Goal: Use online tool/utility: Utilize a website feature to perform a specific function

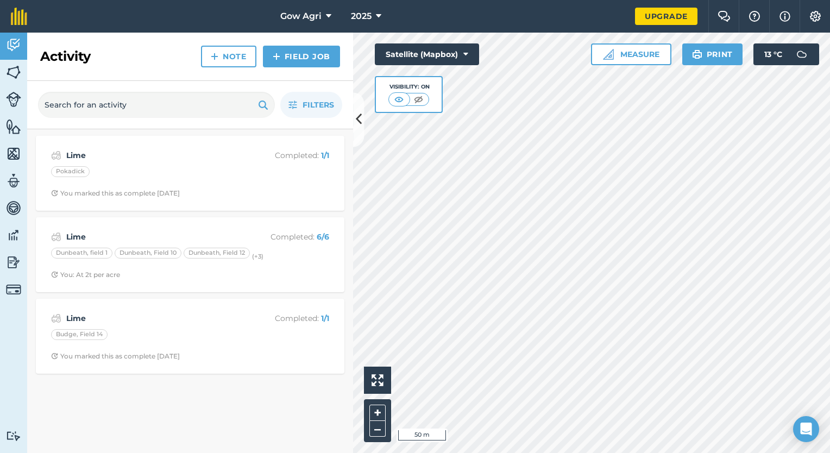
click at [461, 452] on html "Gow Agri 2025 Upgrade Farm Chat Help Info Settings Map printing is not availabl…" at bounding box center [415, 226] width 830 height 453
click at [415, 98] on img at bounding box center [419, 99] width 14 height 11
click at [404, 98] on img at bounding box center [400, 99] width 14 height 11
click at [462, 52] on button "Satellite (Mapbox)" at bounding box center [427, 54] width 104 height 22
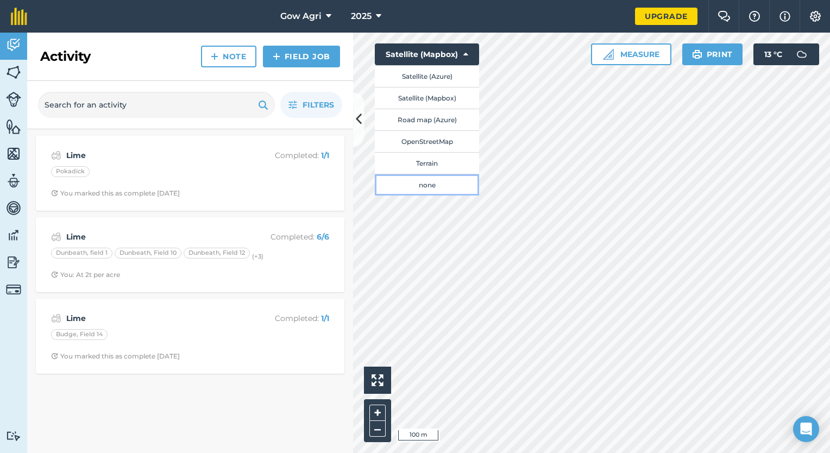
click at [428, 185] on button "none" at bounding box center [427, 185] width 104 height 22
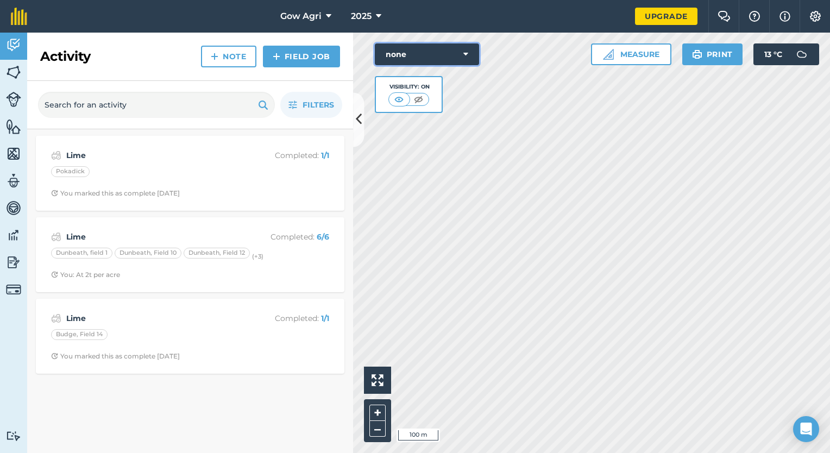
click at [435, 64] on button "none" at bounding box center [427, 54] width 104 height 22
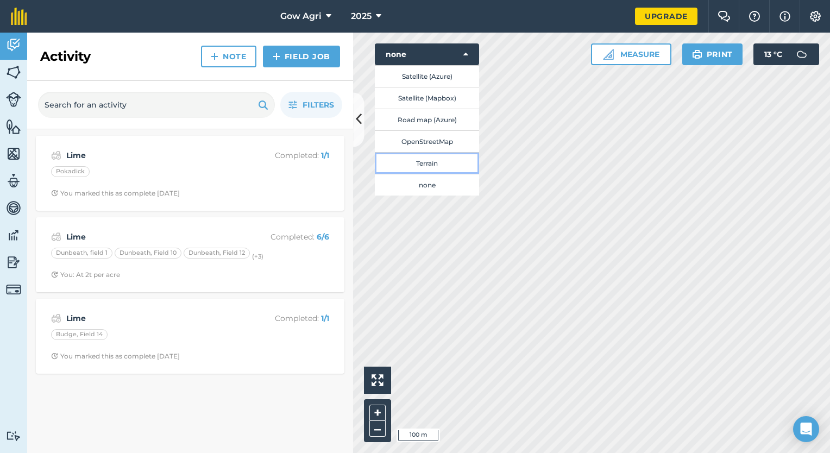
click at [434, 161] on button "Terrain" at bounding box center [427, 163] width 104 height 22
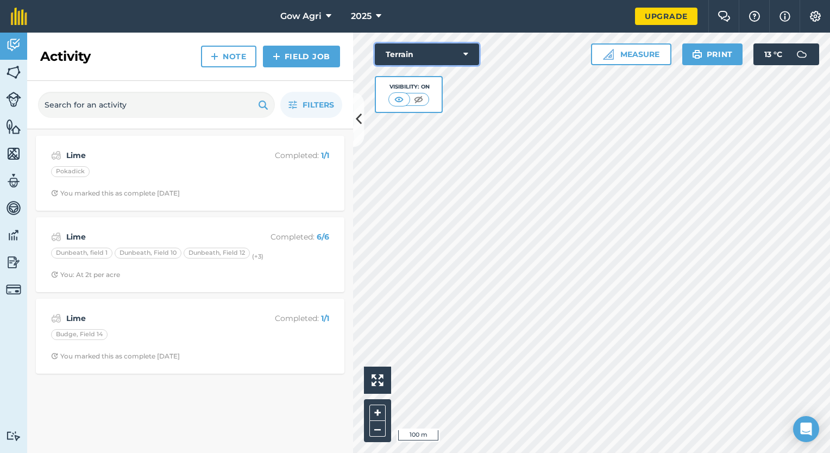
click at [447, 58] on button "Terrain" at bounding box center [427, 54] width 104 height 22
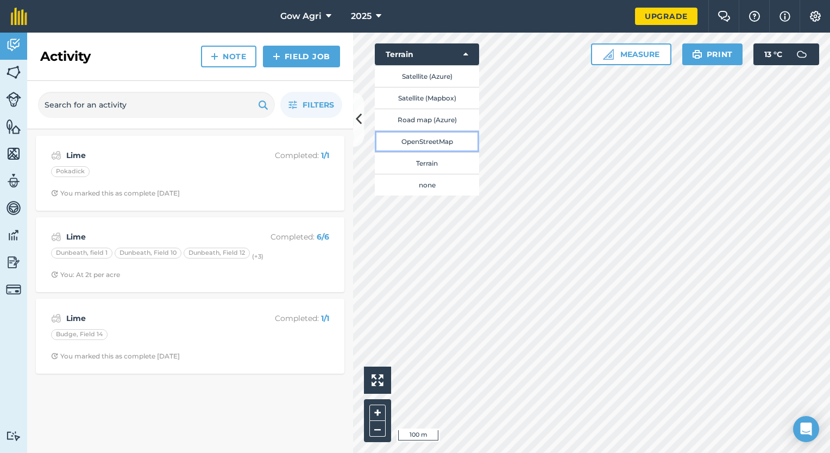
click at [434, 138] on button "OpenStreetMap" at bounding box center [427, 141] width 104 height 22
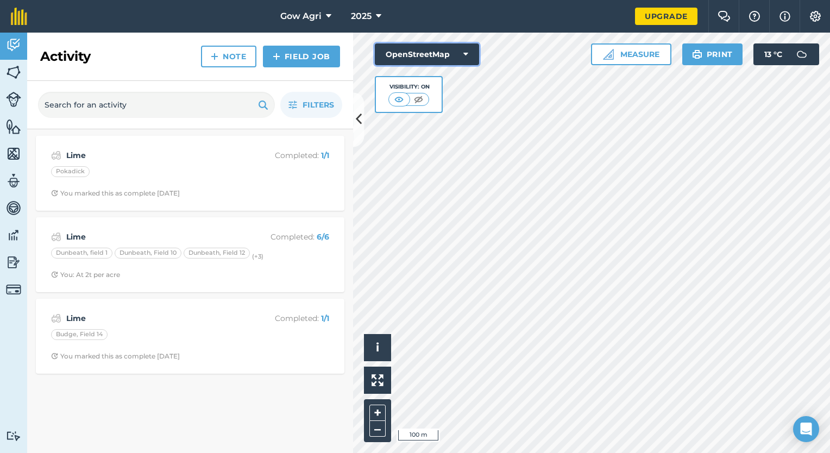
click at [414, 53] on button "OpenStreetMap" at bounding box center [427, 54] width 104 height 22
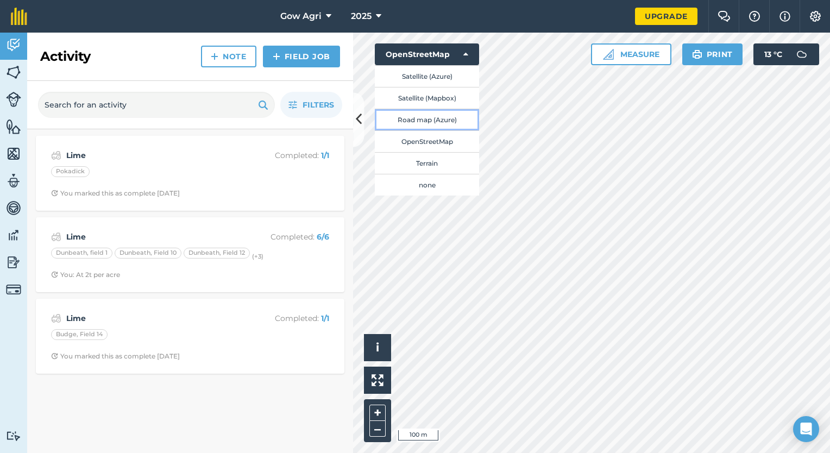
click at [421, 121] on button "Road map (Azure)" at bounding box center [427, 120] width 104 height 22
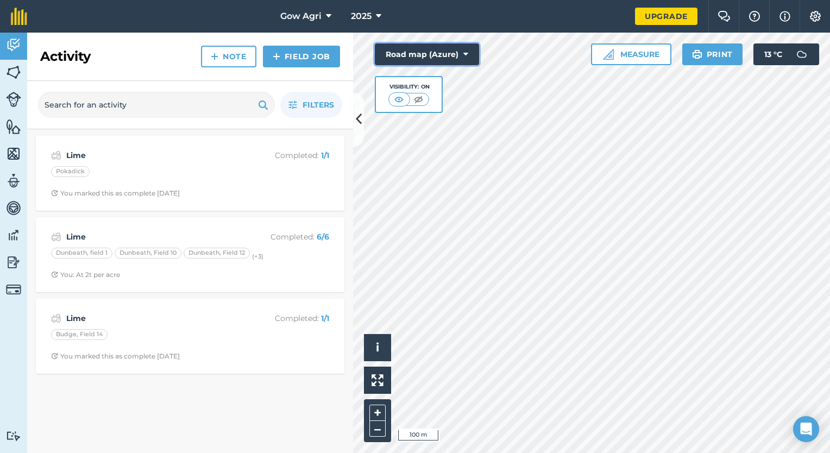
click at [446, 54] on button "Road map (Azure)" at bounding box center [427, 54] width 104 height 22
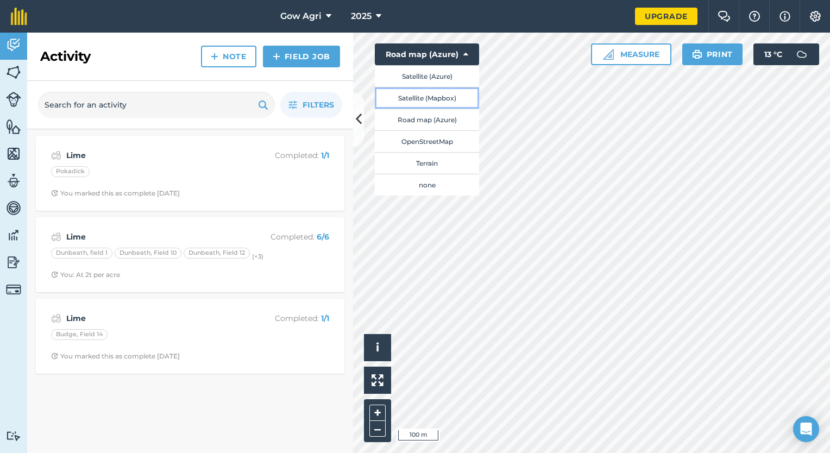
click at [441, 95] on button "Satellite (Mapbox)" at bounding box center [427, 98] width 104 height 22
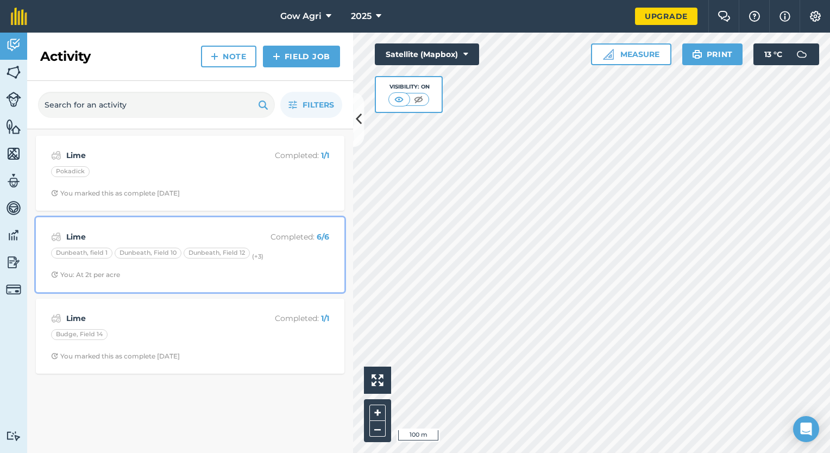
click at [90, 248] on div "Dunbeath, field 1" at bounding box center [81, 253] width 61 height 11
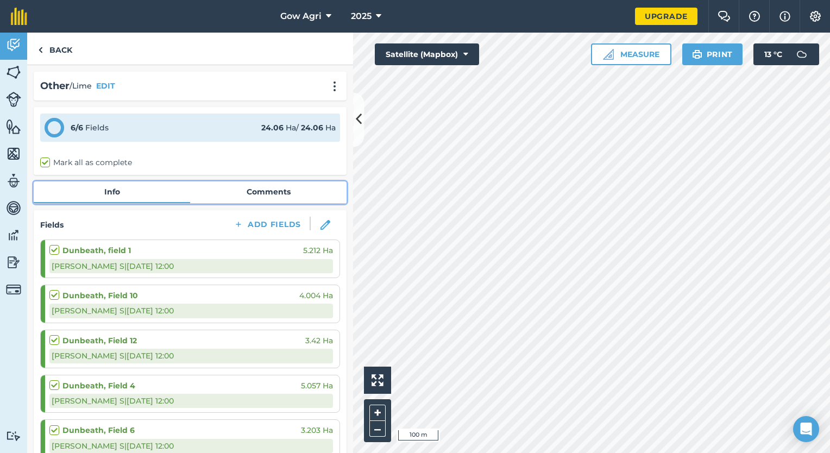
click at [270, 189] on link "Comments" at bounding box center [268, 191] width 156 height 21
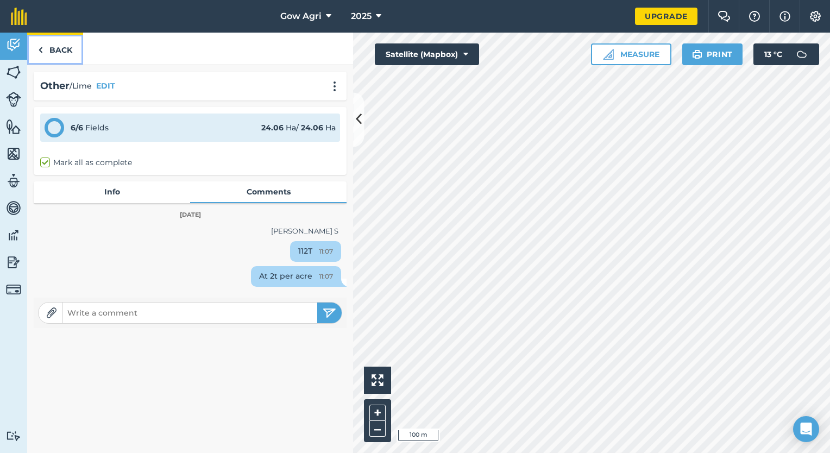
click at [38, 45] on img at bounding box center [40, 49] width 5 height 13
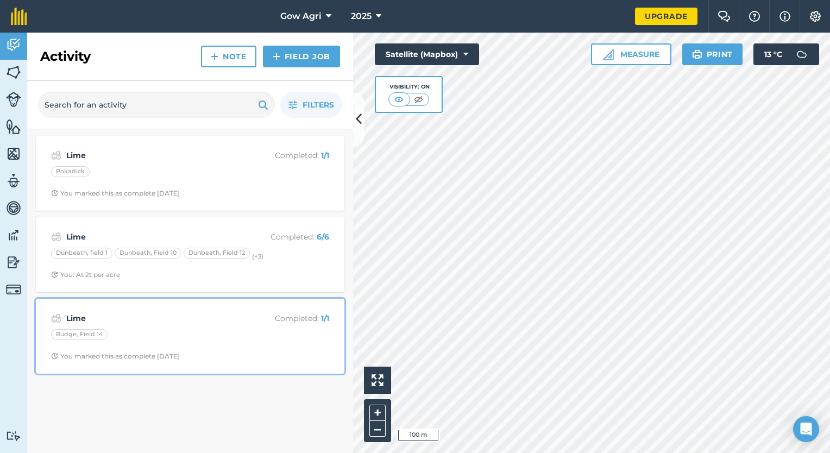
click at [74, 331] on div "Budge, Field 14" at bounding box center [79, 334] width 56 height 11
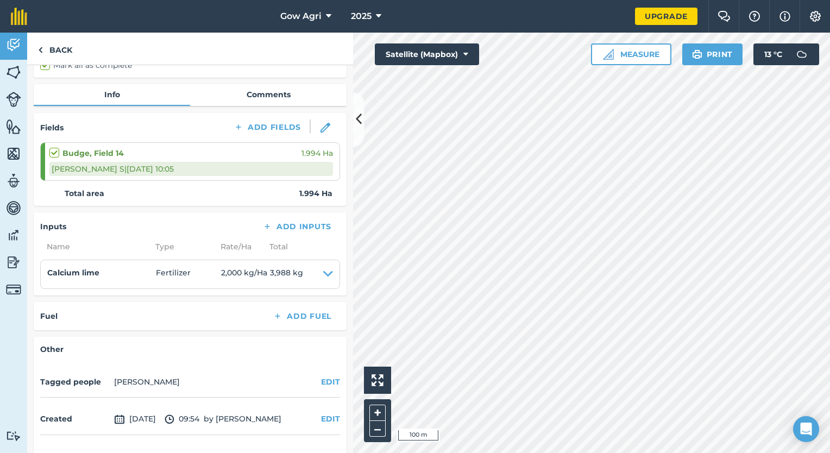
scroll to position [126, 0]
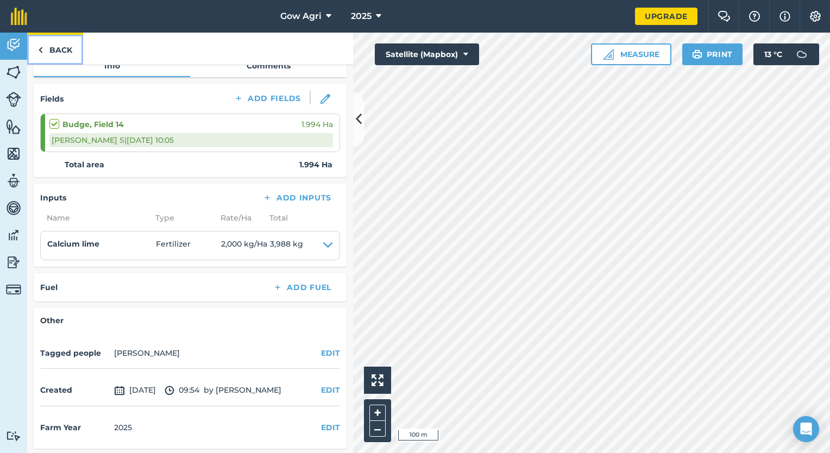
click at [61, 48] on link "Back" at bounding box center [55, 49] width 56 height 32
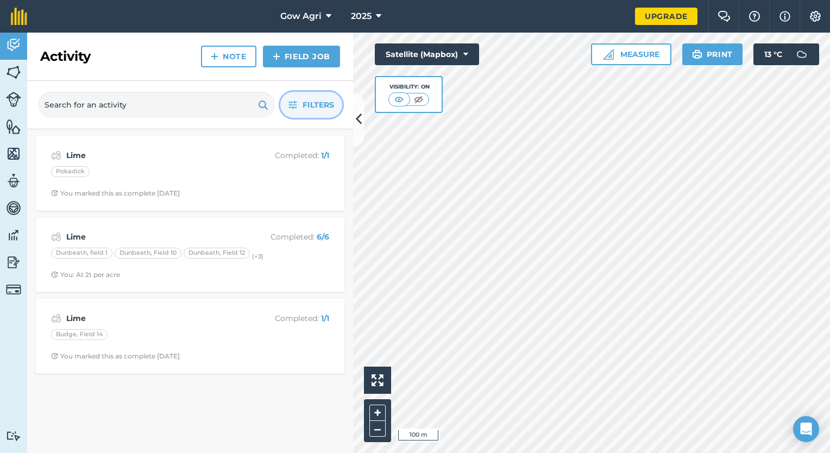
click at [300, 106] on button "Filters" at bounding box center [311, 105] width 62 height 26
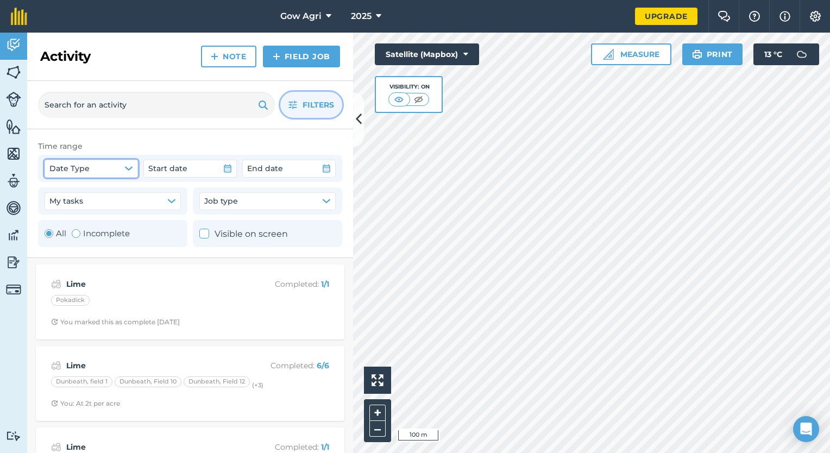
click at [127, 170] on icon "button" at bounding box center [128, 168] width 9 height 9
click at [227, 169] on icon "button" at bounding box center [227, 168] width 9 height 9
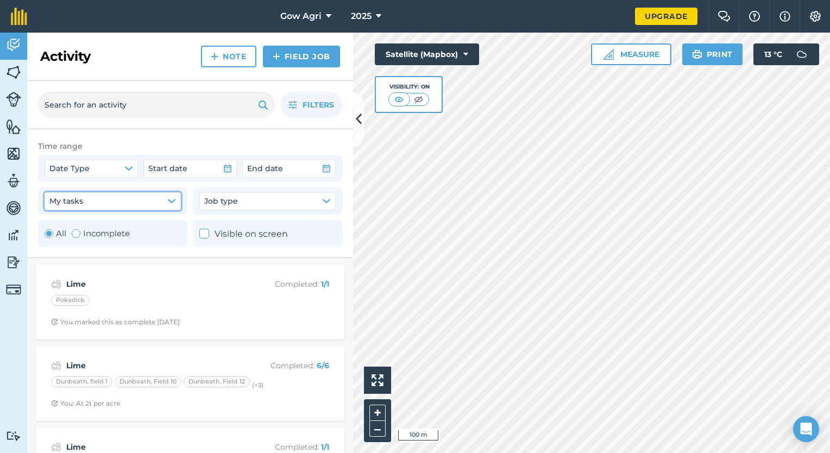
click at [171, 200] on icon "button" at bounding box center [171, 200] width 7 height 3
click at [242, 203] on button "Job type" at bounding box center [267, 200] width 136 height 17
click at [618, 55] on button "Measure" at bounding box center [631, 54] width 80 height 22
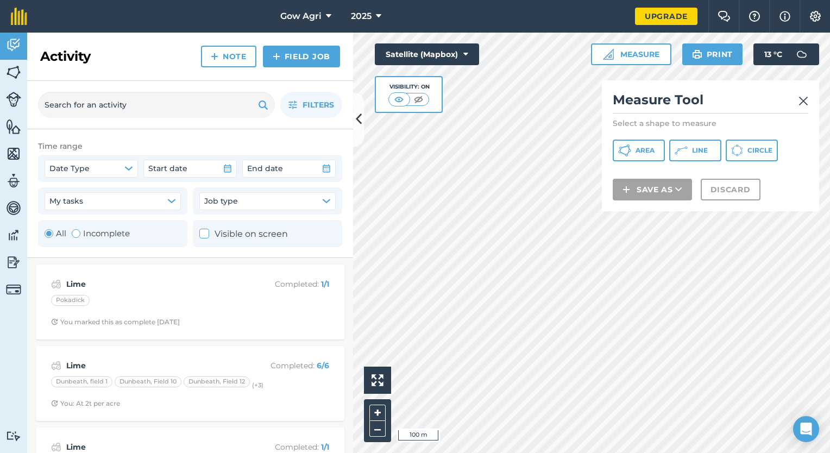
click at [804, 103] on img at bounding box center [803, 100] width 10 height 13
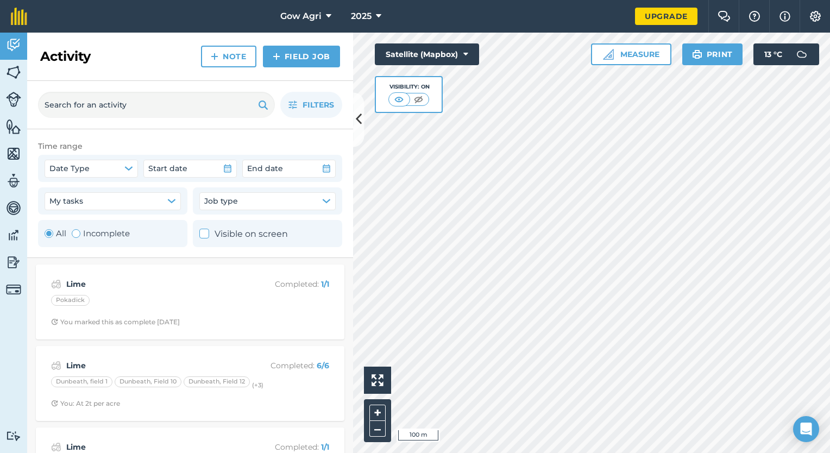
click at [282, 320] on div "Activity Fields Livestock Features Maps Team Vehicles Data Reporting Billing Tu…" at bounding box center [415, 243] width 830 height 420
click at [638, 58] on button "Measure" at bounding box center [631, 54] width 80 height 22
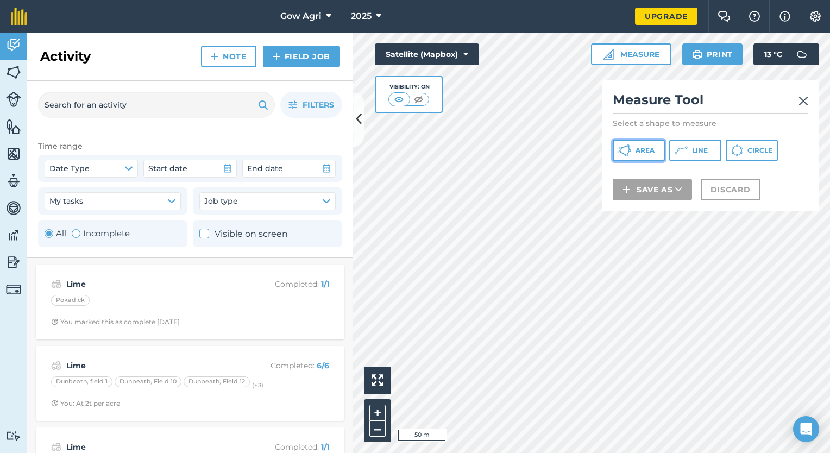
click at [645, 154] on span "Area" at bounding box center [644, 150] width 19 height 9
click at [802, 103] on img at bounding box center [803, 100] width 10 height 13
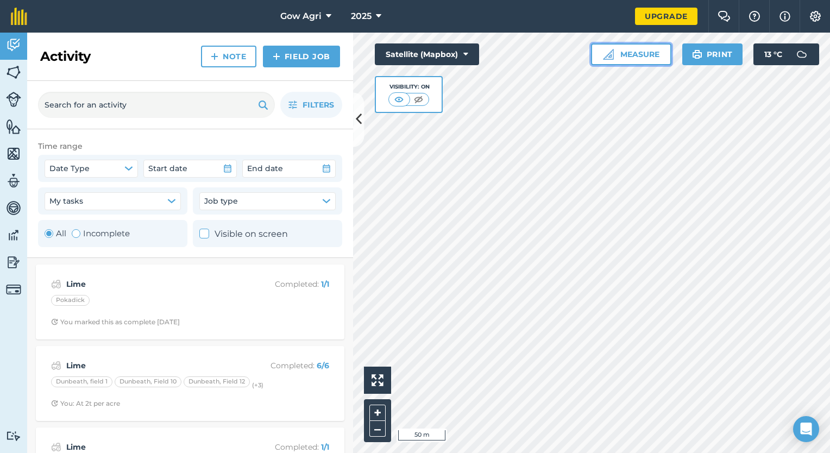
click at [621, 51] on button "Measure" at bounding box center [631, 54] width 80 height 22
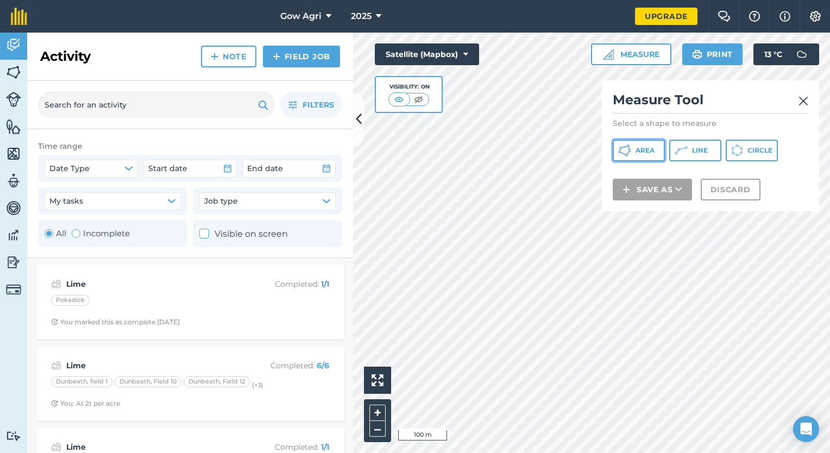
click at [638, 151] on span "Area" at bounding box center [644, 150] width 19 height 9
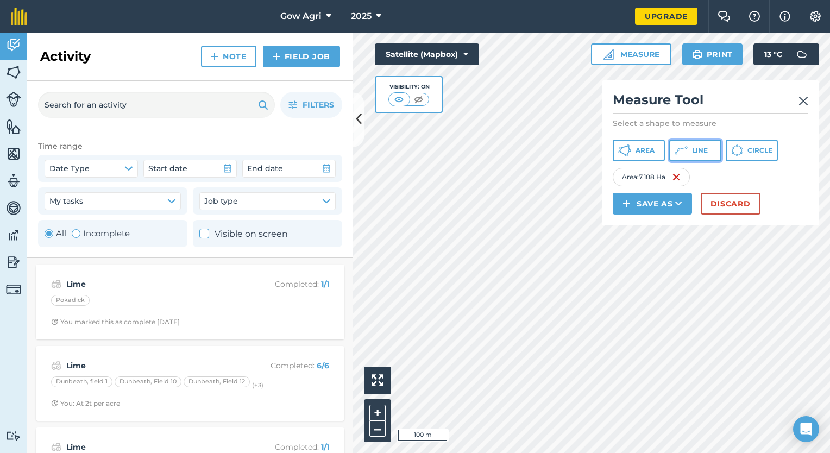
click at [689, 144] on button "Line" at bounding box center [695, 151] width 52 height 22
click at [722, 200] on button "Discard" at bounding box center [731, 204] width 60 height 22
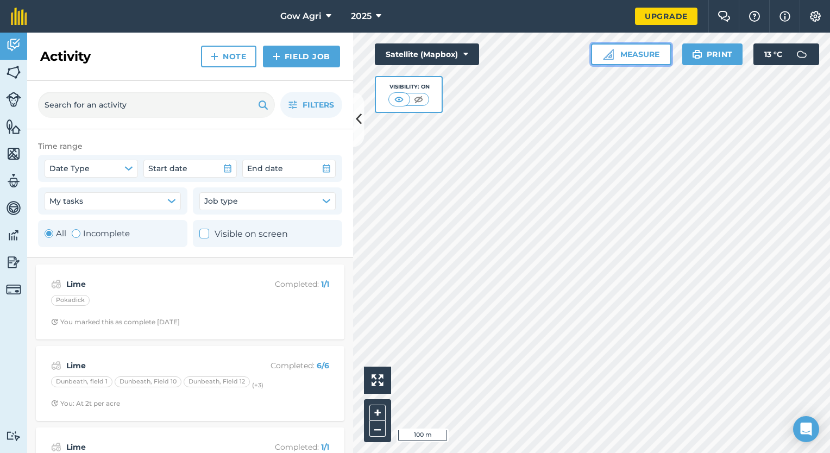
click at [631, 50] on button "Measure" at bounding box center [631, 54] width 80 height 22
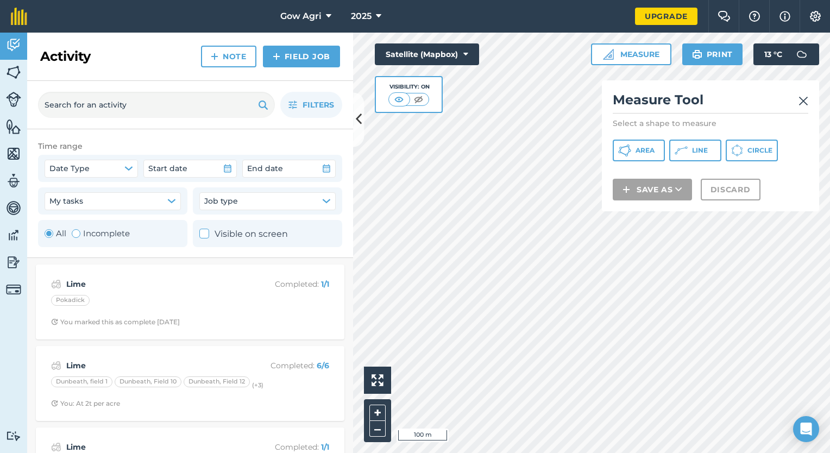
click at [750, 136] on div "Measure Tool Select a shape to measure Area Line Circle Save as Discard" at bounding box center [710, 145] width 217 height 131
click at [751, 147] on span "Circle" at bounding box center [759, 150] width 25 height 9
